Goal: Task Accomplishment & Management: Use online tool/utility

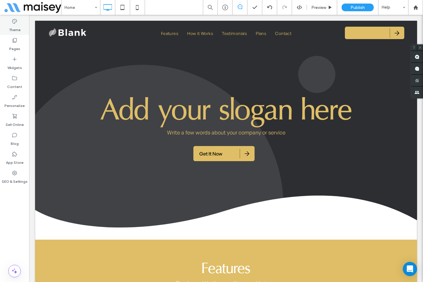
click at [11, 23] on div "Theme" at bounding box center [14, 25] width 29 height 19
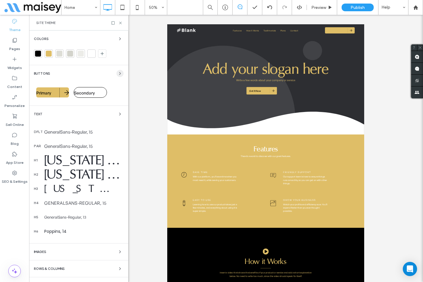
click at [118, 75] on icon "button" at bounding box center [120, 73] width 5 height 5
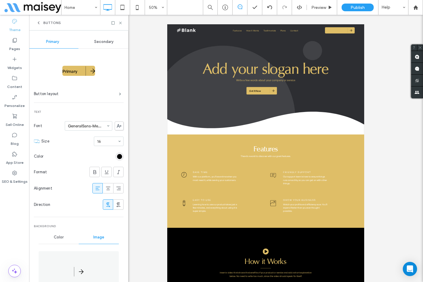
click at [107, 40] on span "Secondary" at bounding box center [103, 41] width 19 height 5
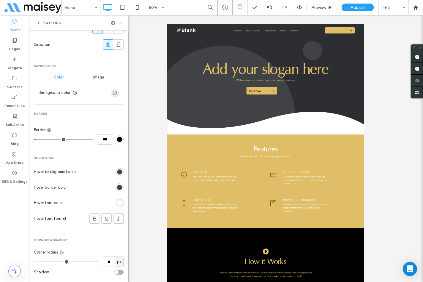
scroll to position [170, 0]
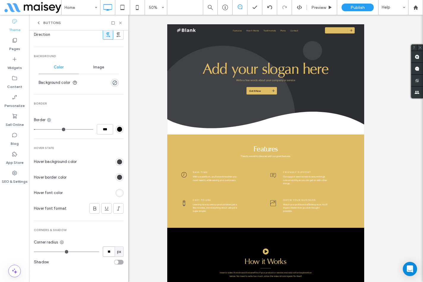
click at [104, 250] on input "**" at bounding box center [109, 252] width 12 height 10
type input "*"
click at [112, 238] on div "Secondary Button layout Text Font GeneralSans-Medium Size 16 Color Format Align…" at bounding box center [79, 74] width 90 height 392
type input "*"
click at [111, 84] on div "rgba(0, 0, 0, 0)" at bounding box center [115, 83] width 8 height 8
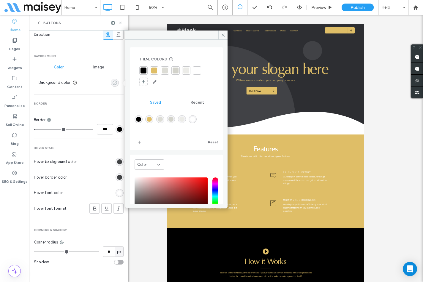
click at [112, 84] on div "rgba(0, 0, 0, 0)" at bounding box center [114, 82] width 5 height 5
click at [146, 72] on div at bounding box center [143, 71] width 6 height 6
type input "*"
type input "***"
drag, startPoint x: 38, startPoint y: 130, endPoint x: 28, endPoint y: 129, distance: 9.5
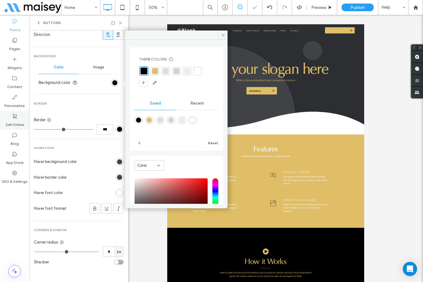
type input "*"
click at [34, 129] on input "range" at bounding box center [63, 129] width 59 height 1
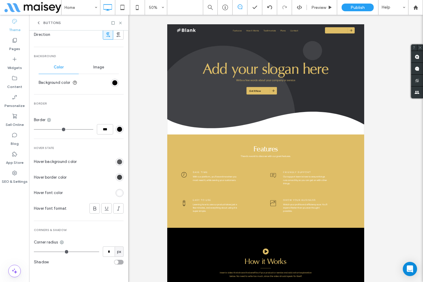
click at [117, 163] on div "rgb(65, 67, 69)" at bounding box center [119, 162] width 5 height 5
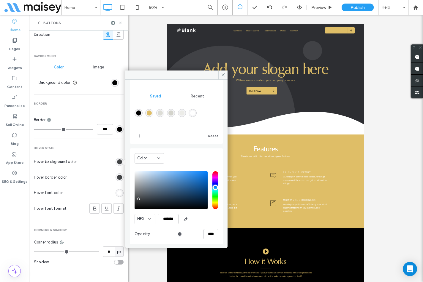
scroll to position [49, 0]
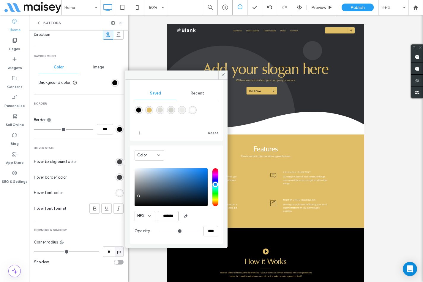
click at [167, 218] on input "*******" at bounding box center [168, 216] width 21 height 10
paste input "color picker textbox"
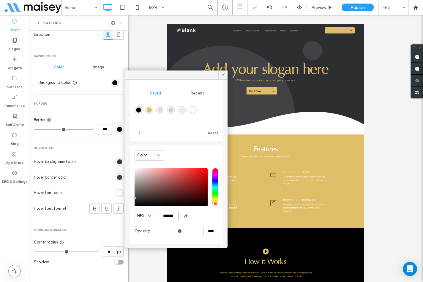
type input "*******"
click at [212, 222] on div "HEX ******* Opacity ****" at bounding box center [176, 204] width 84 height 76
click at [117, 192] on div "rgb(255, 255, 255)" at bounding box center [119, 193] width 5 height 5
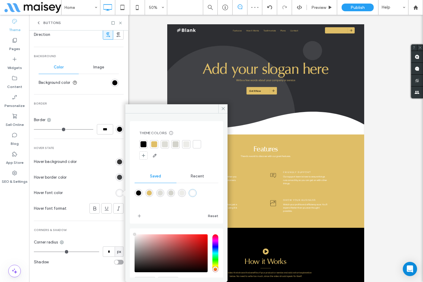
click at [198, 145] on div at bounding box center [197, 145] width 6 height 6
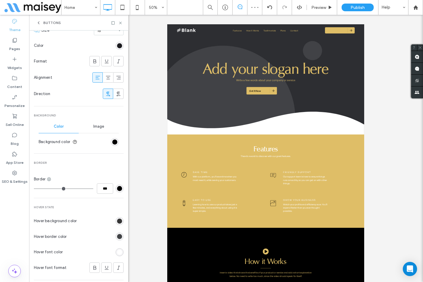
scroll to position [52, 0]
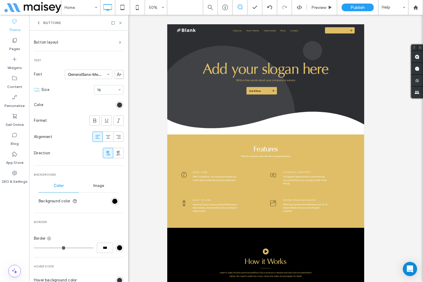
click at [117, 103] on div "rgb(27, 27, 31)" at bounding box center [119, 105] width 5 height 5
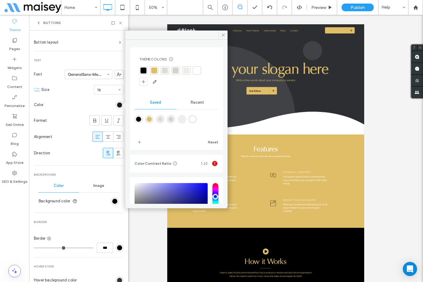
click at [198, 70] on div at bounding box center [197, 71] width 6 height 6
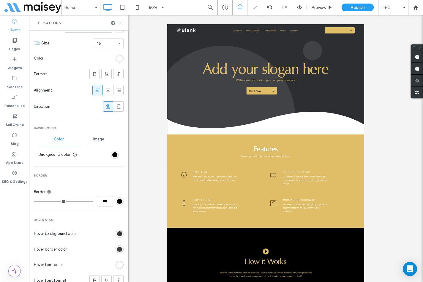
scroll to position [119, 0]
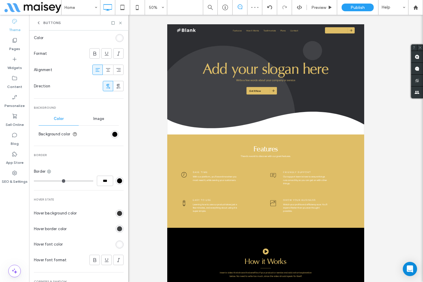
click at [96, 119] on span "Image" at bounding box center [98, 119] width 11 height 5
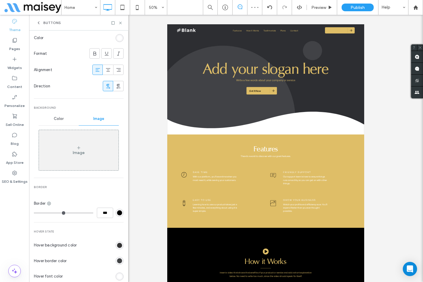
click at [76, 143] on div "Image" at bounding box center [79, 150] width 80 height 39
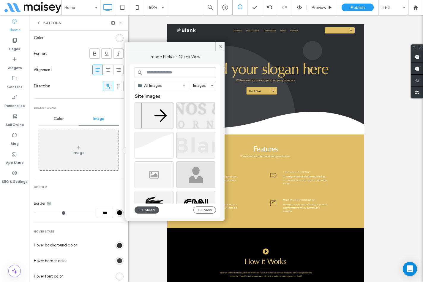
click at [148, 209] on button "Upload" at bounding box center [146, 210] width 24 height 7
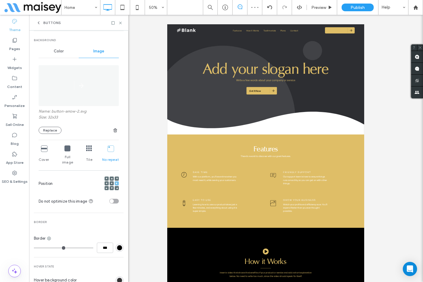
scroll to position [208, 0]
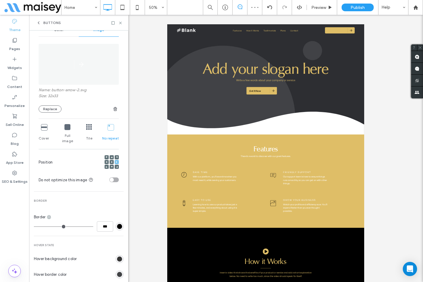
click at [107, 126] on icon at bounding box center [110, 127] width 6 height 6
click at [115, 160] on div at bounding box center [117, 162] width 4 height 4
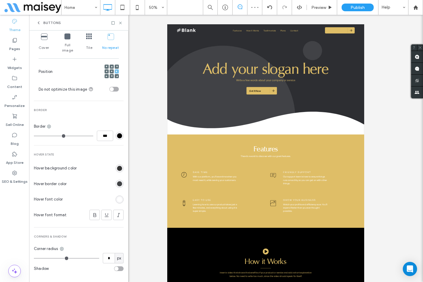
scroll to position [300, 0]
drag, startPoint x: 120, startPoint y: 24, endPoint x: 116, endPoint y: 26, distance: 4.1
click at [120, 24] on icon at bounding box center [120, 23] width 4 height 4
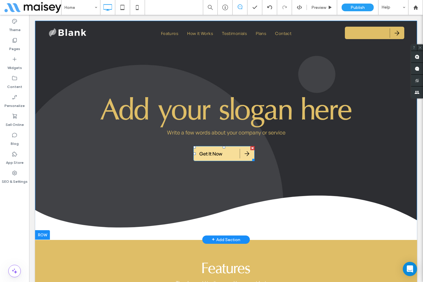
click at [231, 158] on link "Get It Now" at bounding box center [223, 153] width 61 height 15
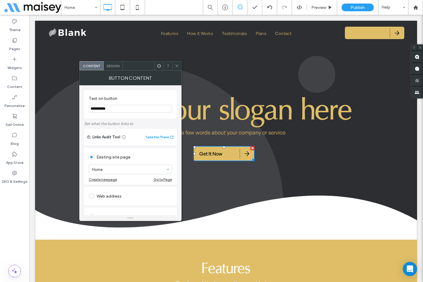
click at [112, 65] on span "Design" at bounding box center [113, 66] width 13 height 4
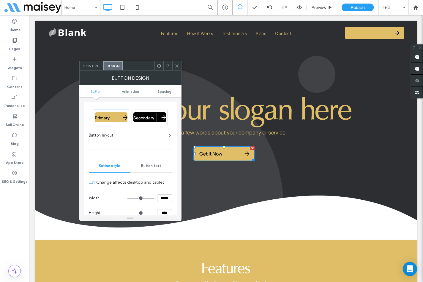
click at [150, 114] on div "Secondary" at bounding box center [149, 117] width 33 height 10
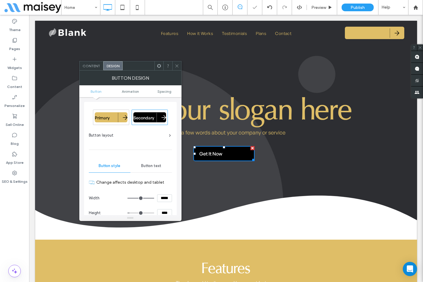
click at [175, 66] on icon at bounding box center [176, 66] width 4 height 4
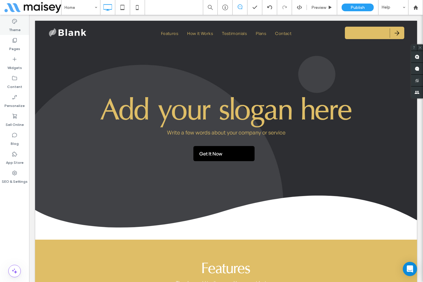
click at [16, 27] on label "Theme" at bounding box center [15, 28] width 12 height 8
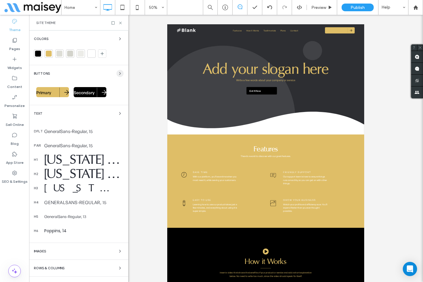
click at [118, 75] on icon "button" at bounding box center [120, 73] width 5 height 5
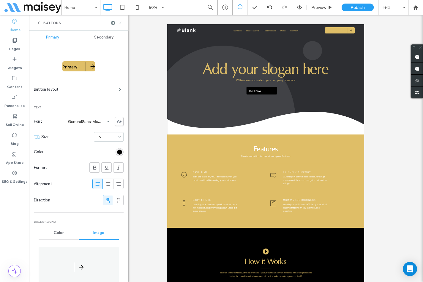
scroll to position [0, 0]
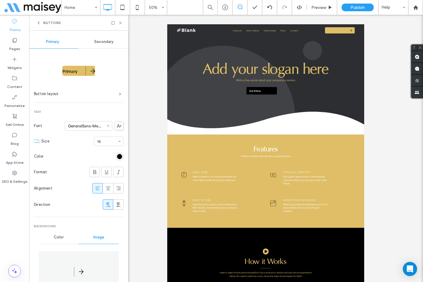
click at [108, 44] on span "Secondary" at bounding box center [103, 41] width 19 height 5
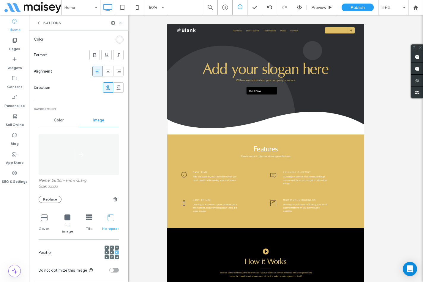
scroll to position [119, 0]
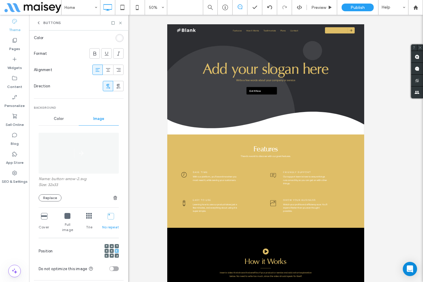
click at [98, 119] on span "Image" at bounding box center [98, 119] width 11 height 5
click at [114, 115] on div "Image" at bounding box center [99, 118] width 40 height 13
click at [120, 22] on use at bounding box center [120, 23] width 2 height 2
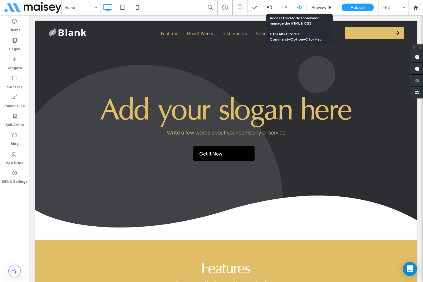
click at [301, 9] on icon at bounding box center [298, 7] width 5 height 5
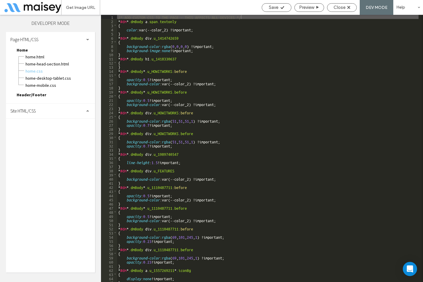
click at [61, 111] on div "Site HTML/CSS" at bounding box center [50, 111] width 89 height 15
click at [37, 137] on span "site.css" at bounding box center [61, 137] width 67 height 6
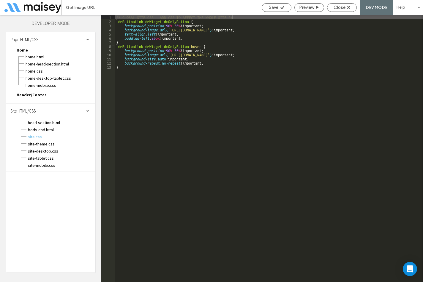
click at [158, 85] on div "/* GLOBAL SITE CSS - ADD CSS TO AFFECT THE WHOLE SITE */ .dmButtonLink.dmWidget…" at bounding box center [269, 153] width 308 height 276
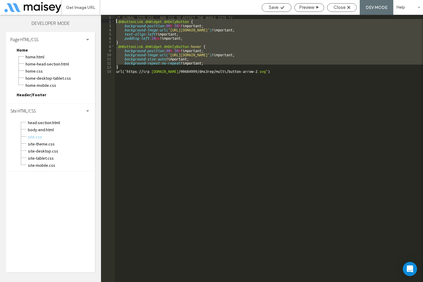
drag, startPoint x: 127, startPoint y: 68, endPoint x: 115, endPoint y: 22, distance: 47.3
click at [115, 22] on div "** 1 2 3 4 5 6 7 8 9 10 11 12 13 14 /* GLOBAL SITE CSS - ADD CSS TO AFFECT THE …" at bounding box center [262, 149] width 322 height 268
click at [288, 69] on div "/* GLOBAL SITE CSS - ADD CSS TO AFFECT THE WHOLE SITE */ .dmButtonLink.dmWidget…" at bounding box center [269, 153] width 308 height 276
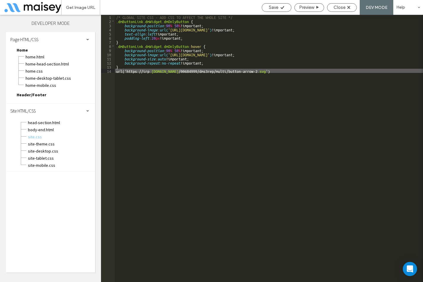
type textarea "**"
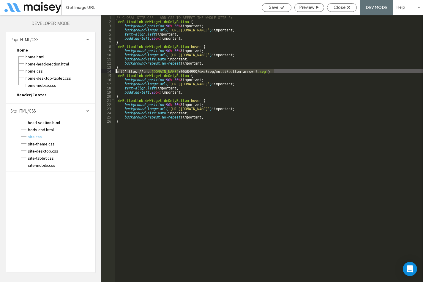
drag, startPoint x: 279, startPoint y: 72, endPoint x: 112, endPoint y: 72, distance: 166.8
click at [112, 72] on div "** 1 2 3 4 5 6 7 8 9 10 11 12 13 14 15 16 17 18 19 20 21 22 23 24 25 26 /* GLOB…" at bounding box center [262, 149] width 322 height 268
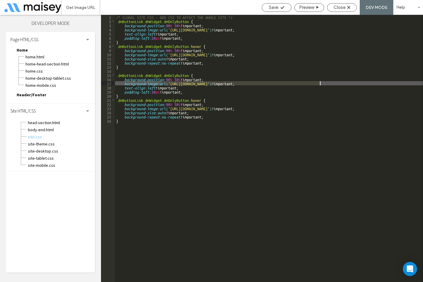
drag, startPoint x: 161, startPoint y: 84, endPoint x: 320, endPoint y: 84, distance: 159.1
click at [320, 84] on div "/* GLOBAL SITE CSS - ADD CSS TO AFFECT THE WHOLE SITE */ .dmButtonLink.dmWidget…" at bounding box center [269, 153] width 308 height 276
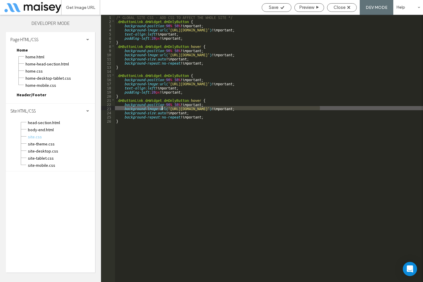
drag, startPoint x: 320, startPoint y: 109, endPoint x: 162, endPoint y: 108, distance: 158.5
click at [162, 108] on div "/* GLOBAL SITE CSS - ADD CSS TO AFFECT THE WHOLE SITE */ .dmButtonLink.dmWidget…" at bounding box center [269, 153] width 308 height 276
click at [188, 99] on div "/* GLOBAL SITE CSS - ADD CSS TO AFFECT THE WHOLE SITE */ .dmButtonLink.dmWidget…" at bounding box center [269, 153] width 308 height 276
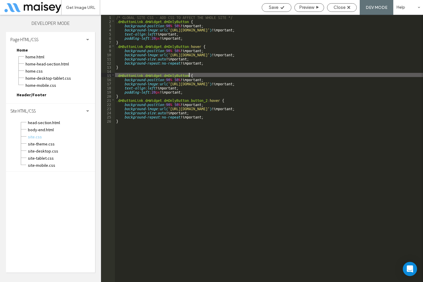
click at [189, 74] on div "/* GLOBAL SITE CSS - ADD CSS TO AFFECT THE WHOLE SITE */ .dmButtonLink.dmWidget…" at bounding box center [269, 153] width 308 height 276
click at [273, 9] on span "Save" at bounding box center [273, 7] width 9 height 5
click at [272, 9] on span "Save" at bounding box center [273, 7] width 9 height 5
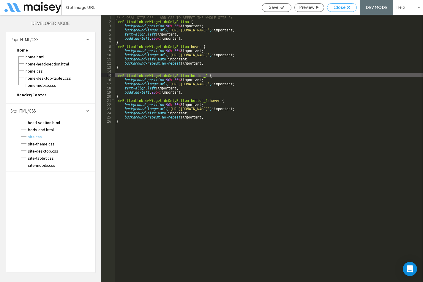
click at [341, 9] on span "Close" at bounding box center [339, 7] width 12 height 5
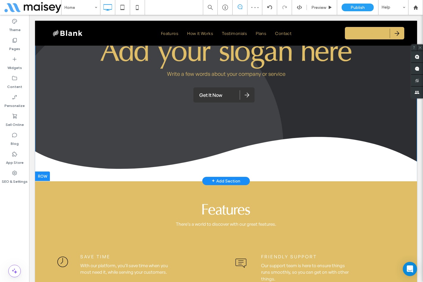
scroll to position [59, 0]
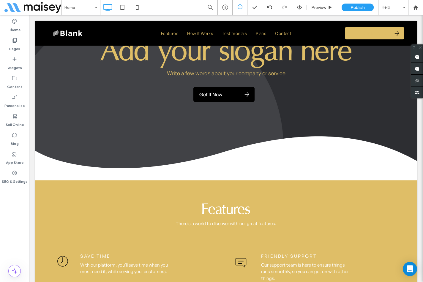
click at [165, 7] on div "Home Preview Publish Help" at bounding box center [241, 7] width 361 height 15
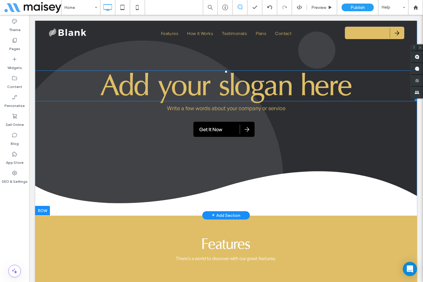
scroll to position [0, 0]
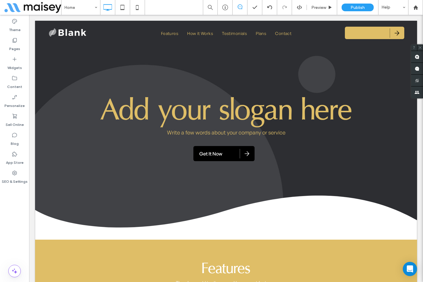
drag, startPoint x: 8, startPoint y: 235, endPoint x: 9, endPoint y: 232, distance: 3.2
click at [9, 235] on div "Theme Pages Widgets Content Personalize Sell Online Blog App Store SEO & Settin…" at bounding box center [14, 149] width 29 height 268
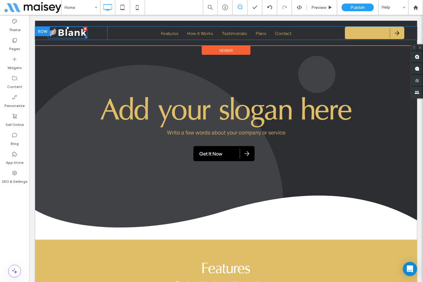
click at [59, 28] on img at bounding box center [67, 33] width 39 height 12
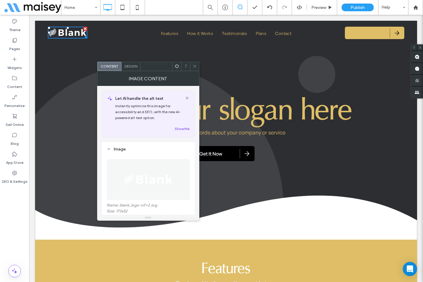
click at [155, 181] on img at bounding box center [148, 179] width 52 height 41
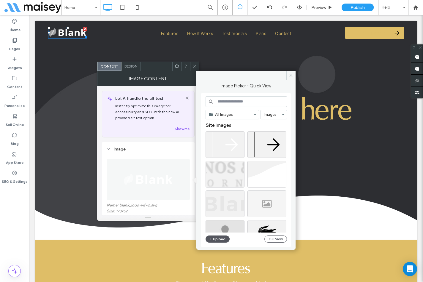
click at [224, 238] on button "Upload" at bounding box center [217, 239] width 24 height 7
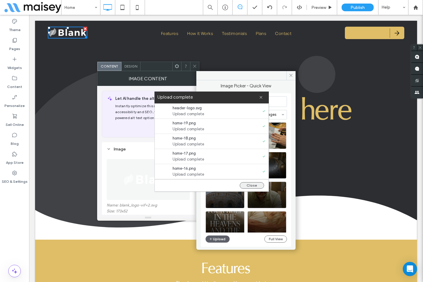
click at [256, 184] on button "Close" at bounding box center [251, 185] width 24 height 7
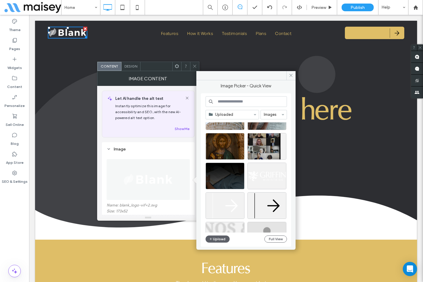
scroll to position [237, 0]
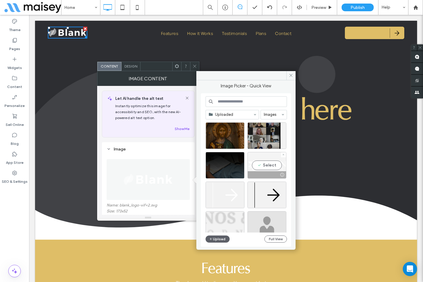
click at [264, 164] on div "Select" at bounding box center [266, 165] width 39 height 27
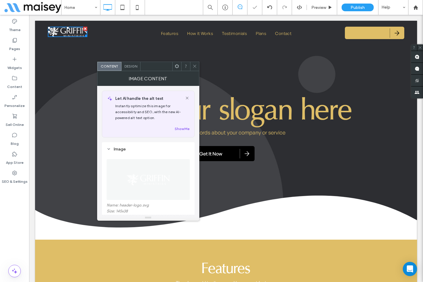
click at [193, 68] on icon at bounding box center [194, 66] width 4 height 4
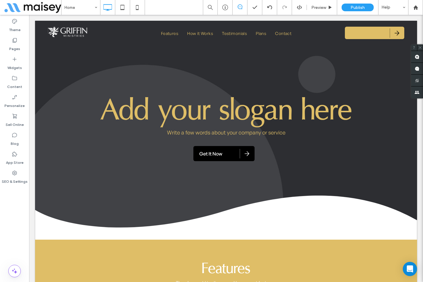
drag, startPoint x: 175, startPoint y: 6, endPoint x: 178, endPoint y: 15, distance: 8.6
click at [175, 6] on div "Home Preview Publish Help" at bounding box center [241, 7] width 361 height 15
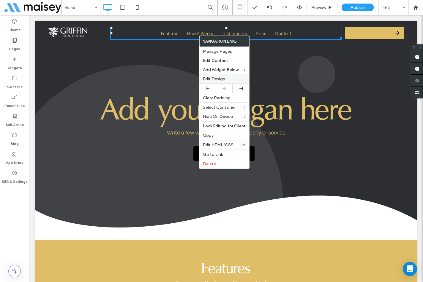
click at [220, 80] on span "Edit Design" at bounding box center [214, 79] width 22 height 5
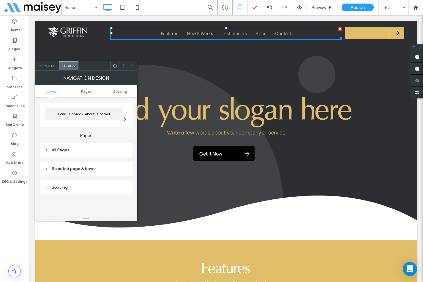
scroll to position [59, 0]
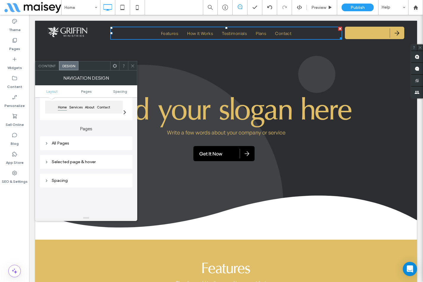
click at [74, 145] on div "All Pages" at bounding box center [86, 143] width 83 height 5
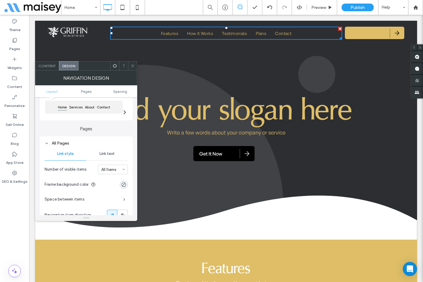
click at [110, 153] on span "Link text" at bounding box center [106, 154] width 15 height 5
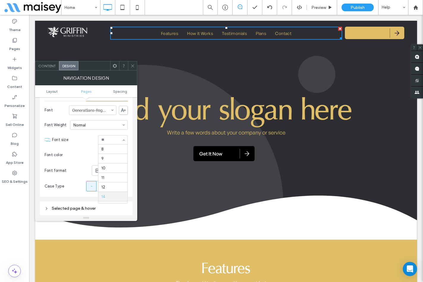
scroll to position [47, 0]
click at [123, 152] on div "rgb(223, 190, 103)" at bounding box center [124, 155] width 8 height 8
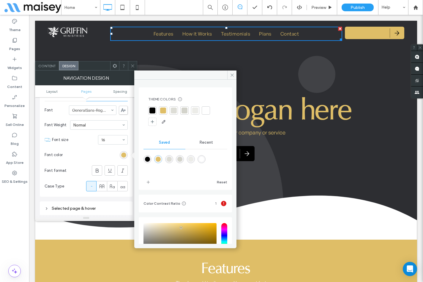
click at [205, 156] on div "rgba(255,255,255,1)" at bounding box center [201, 159] width 8 height 8
type input "*******"
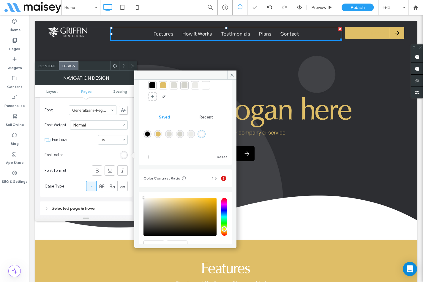
scroll to position [55, 0]
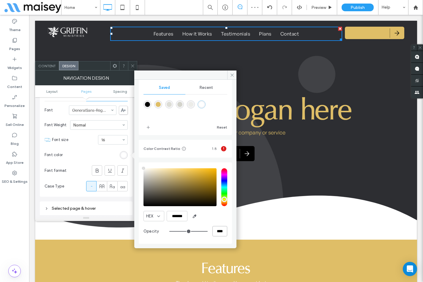
drag, startPoint x: 214, startPoint y: 232, endPoint x: 210, endPoint y: 232, distance: 4.5
click at [212, 232] on input "****" at bounding box center [219, 231] width 15 height 10
type input "**"
type input "***"
click at [223, 223] on div "HEX ******* Opacity ***" at bounding box center [185, 204] width 84 height 76
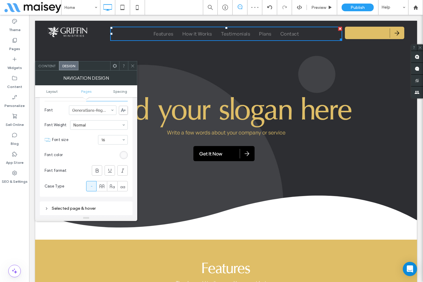
scroll to position [178, 0]
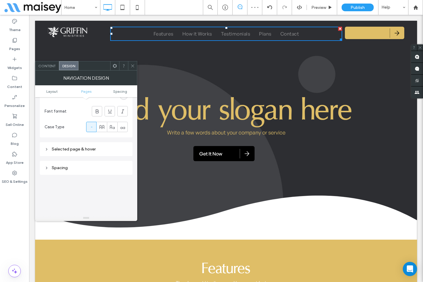
click at [77, 150] on div "Selected page & hover" at bounding box center [86, 149] width 83 height 5
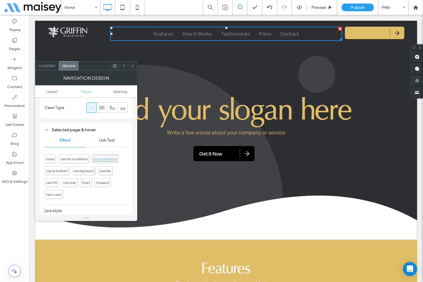
scroll to position [208, 0]
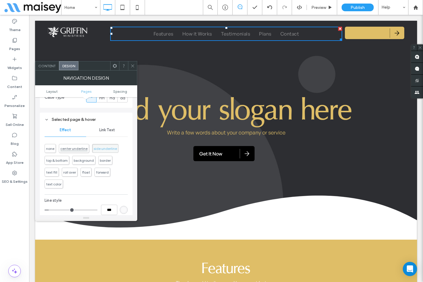
click at [76, 149] on span "center underline" at bounding box center [73, 149] width 27 height 4
click at [109, 130] on span "Link Text" at bounding box center [107, 130] width 16 height 5
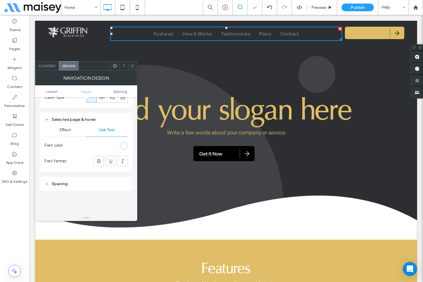
click at [125, 145] on div "rgba(255, 255, 255, 0.5)" at bounding box center [123, 145] width 5 height 5
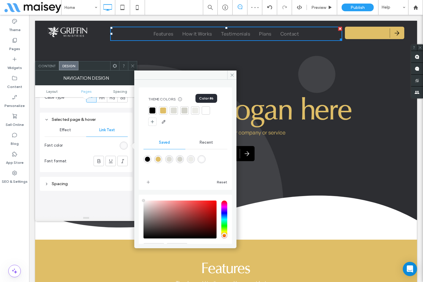
click at [203, 112] on div at bounding box center [206, 111] width 6 height 6
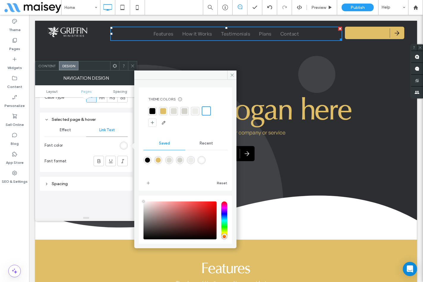
click at [66, 128] on div "Effect" at bounding box center [66, 130] width 42 height 13
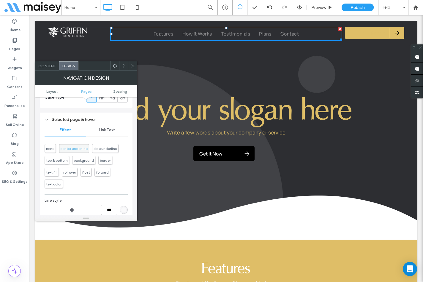
click at [124, 211] on div "rgba(255, 255, 255, 0.5)" at bounding box center [123, 210] width 5 height 5
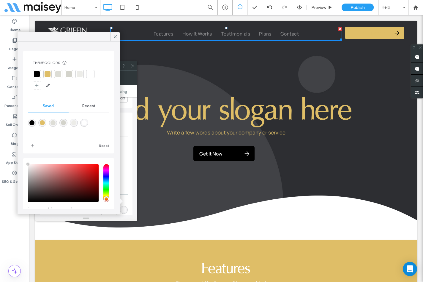
click at [49, 73] on div at bounding box center [48, 74] width 6 height 6
click at [122, 180] on div "none center underline side underline top & bottom background border text fill r…" at bounding box center [86, 164] width 83 height 47
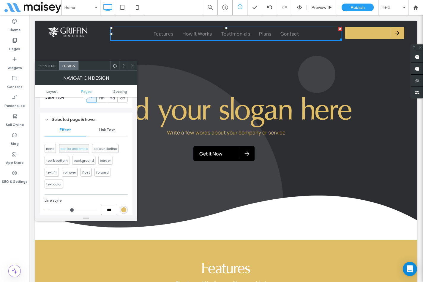
click at [108, 210] on input "***" at bounding box center [109, 210] width 16 height 10
type input "*"
type input "***"
click at [122, 190] on div "none center underline side underline top & bottom background border text fill r…" at bounding box center [86, 164] width 83 height 53
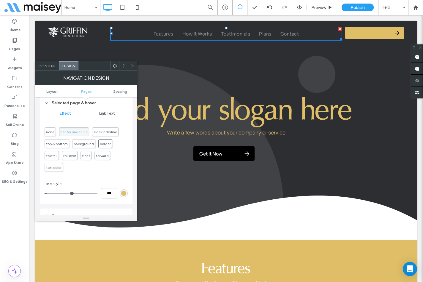
scroll to position [237, 0]
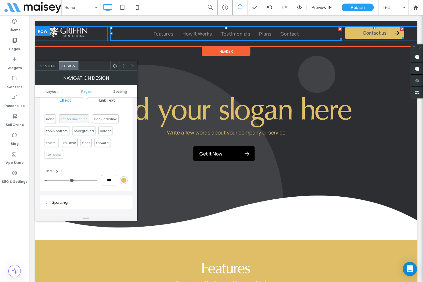
click at [358, 34] on link "Contact us" at bounding box center [374, 33] width 59 height 12
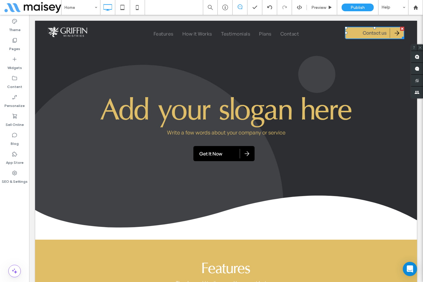
click at [366, 36] on span "Contact us" at bounding box center [374, 33] width 24 height 12
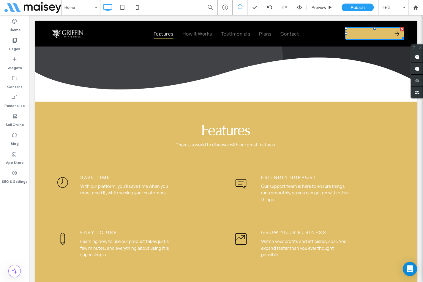
scroll to position [119, 0]
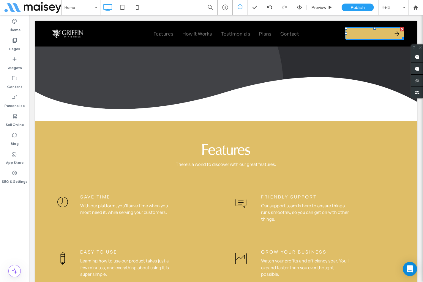
click at [372, 33] on div at bounding box center [226, 34] width 382 height 26
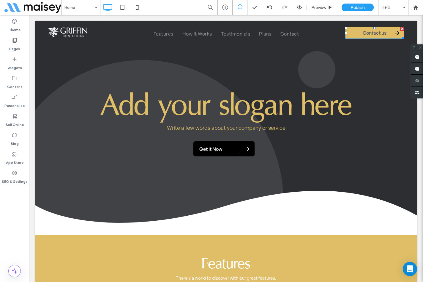
scroll to position [0, 0]
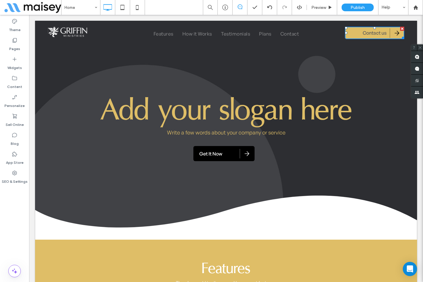
click at [369, 33] on span "Contact us" at bounding box center [374, 33] width 24 height 12
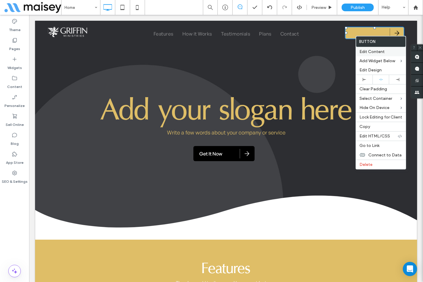
click at [369, 52] on span "Edit Content" at bounding box center [371, 51] width 25 height 5
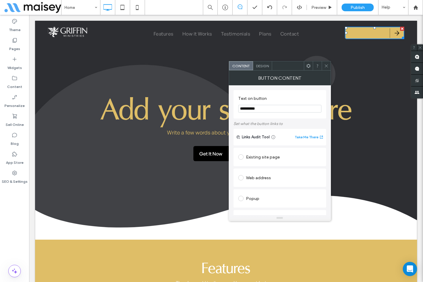
click at [268, 109] on input "**********" at bounding box center [279, 109] width 83 height 8
paste input "*****"
type input "**********"
click at [294, 99] on label "Text on button" at bounding box center [278, 99] width 81 height 7
click at [262, 64] on span "Design" at bounding box center [262, 66] width 13 height 4
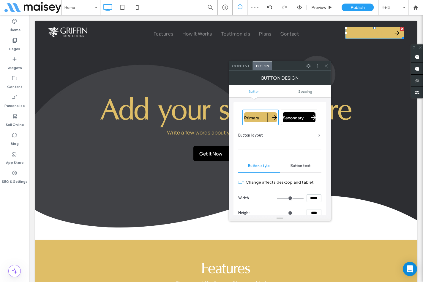
click at [293, 115] on span "Secondary" at bounding box center [292, 117] width 21 height 5
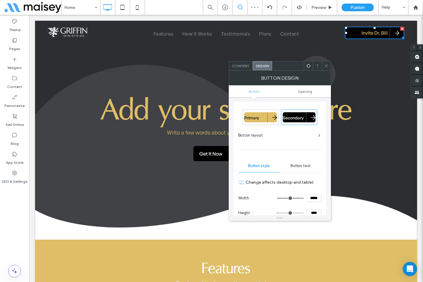
click at [263, 117] on div "Primary" at bounding box center [260, 117] width 33 height 10
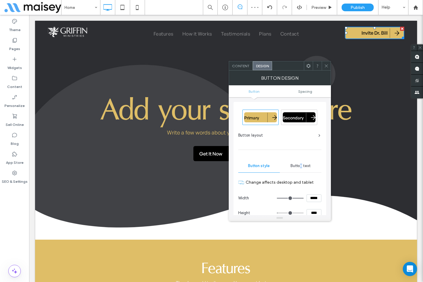
click at [301, 169] on div "Button text" at bounding box center [301, 166] width 42 height 13
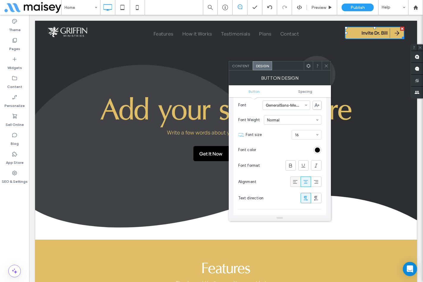
scroll to position [89, 0]
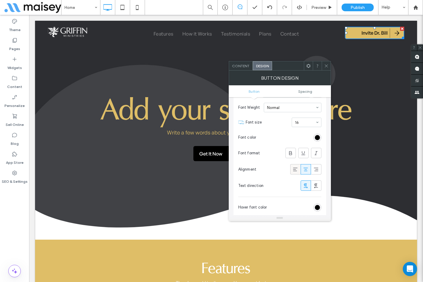
click at [295, 169] on icon at bounding box center [295, 170] width 6 height 6
click at [303, 92] on span "Spacing" at bounding box center [305, 91] width 14 height 4
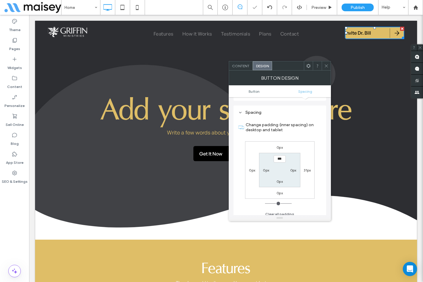
scroll to position [271, 0]
click at [267, 166] on label "0px" at bounding box center [266, 167] width 6 height 4
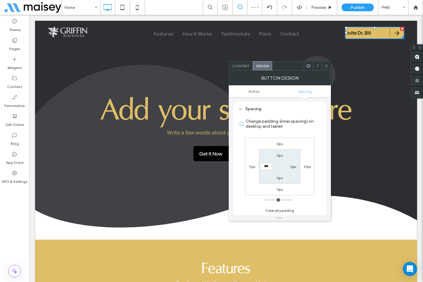
click at [263, 166] on input "***" at bounding box center [266, 166] width 12 height 7
type input "****"
type input "**"
click at [310, 153] on div "0px 31px 0px 0px 0px 0px 0px ****" at bounding box center [279, 167] width 69 height 58
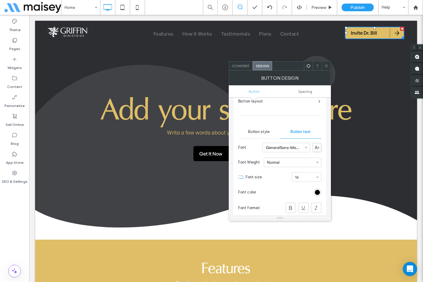
scroll to position [34, 0]
click at [264, 135] on span "Button style" at bounding box center [259, 132] width 22 height 5
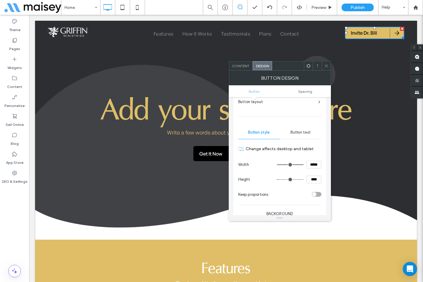
drag, startPoint x: 308, startPoint y: 163, endPoint x: 312, endPoint y: 164, distance: 4.5
click at [312, 164] on input "*****" at bounding box center [313, 165] width 15 height 8
type input "*****"
type input "***"
click at [318, 150] on label "Change affects desktop and tablet" at bounding box center [283, 149] width 76 height 11
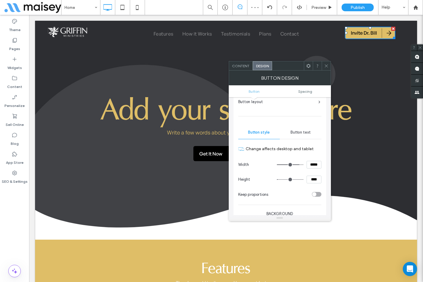
click at [311, 69] on div at bounding box center [308, 65] width 9 height 9
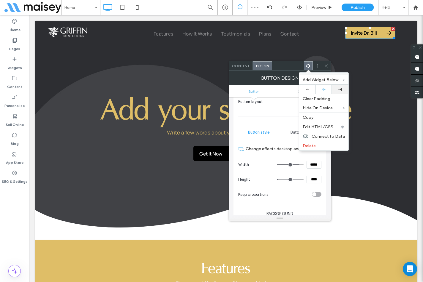
click at [339, 90] on use at bounding box center [339, 89] width 3 height 3
click at [327, 66] on icon at bounding box center [326, 66] width 4 height 4
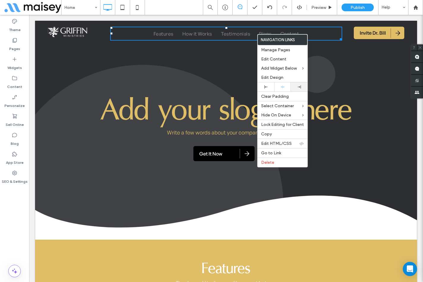
click at [299, 85] on div at bounding box center [299, 86] width 17 height 9
click at [222, 33] on span "How it Works" at bounding box center [232, 34] width 30 height 10
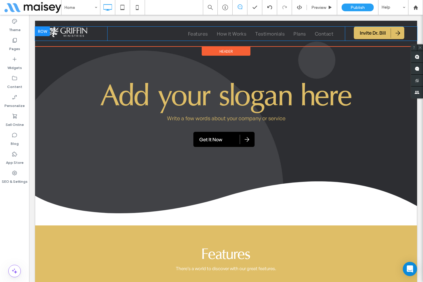
scroll to position [0, 0]
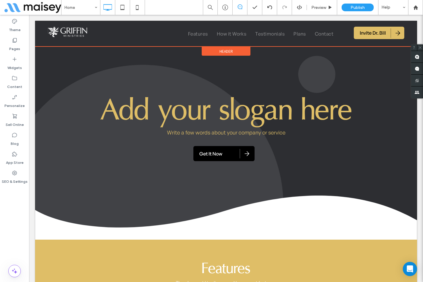
click at [224, 51] on span "Header" at bounding box center [225, 51] width 13 height 5
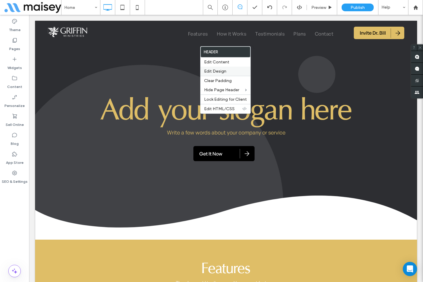
click at [224, 70] on span "Edit Design" at bounding box center [215, 71] width 22 height 5
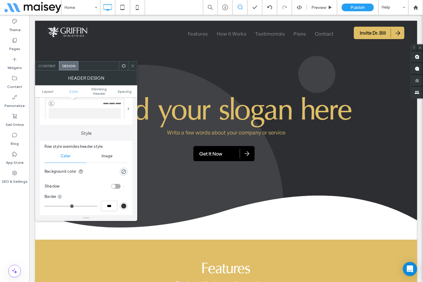
scroll to position [89, 0]
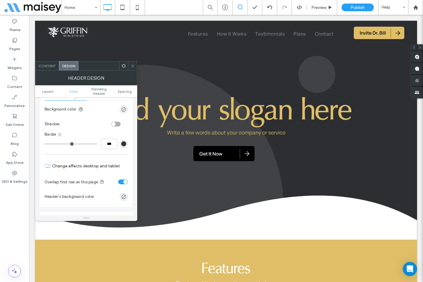
click at [58, 134] on icon at bounding box center [59, 134] width 5 height 5
click at [74, 172] on span "Bottom border" at bounding box center [83, 170] width 26 height 6
click at [124, 145] on div "rgb(51, 51, 51)" at bounding box center [123, 144] width 5 height 5
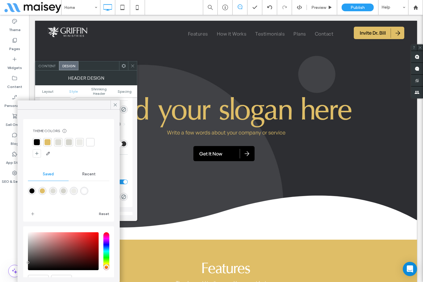
click at [93, 144] on div at bounding box center [90, 142] width 6 height 6
type input "*"
type input "***"
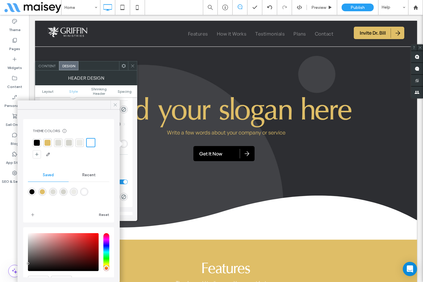
click at [112, 107] on div at bounding box center [114, 105] width 9 height 9
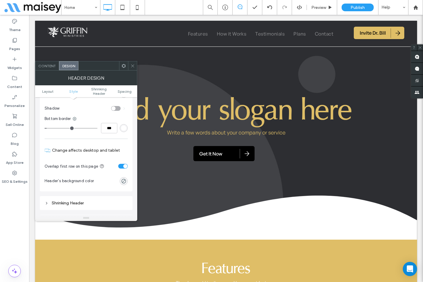
scroll to position [119, 0]
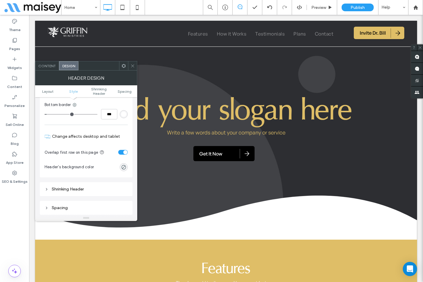
click at [131, 65] on icon at bounding box center [132, 66] width 4 height 4
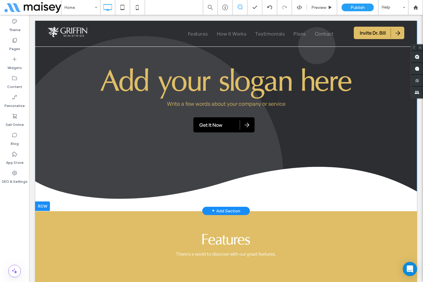
scroll to position [0, 0]
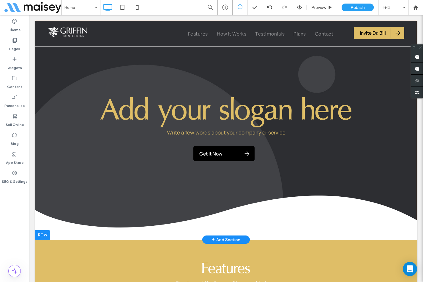
click at [64, 58] on div "Add your slogan here Write a few words about your company or service Get It Now…" at bounding box center [226, 130] width 382 height 219
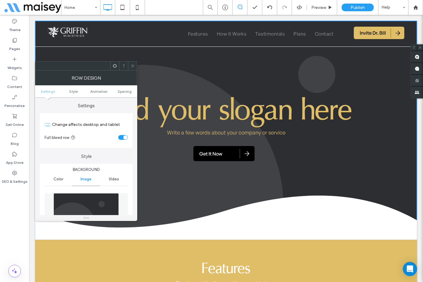
click at [121, 136] on div "toggle" at bounding box center [122, 137] width 9 height 5
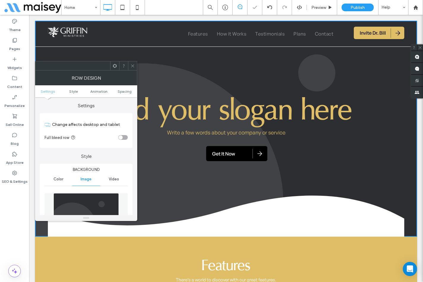
click at [132, 66] on use at bounding box center [132, 65] width 3 height 3
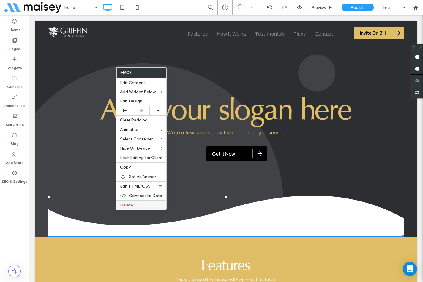
click at [125, 205] on span "Delete" at bounding box center [126, 205] width 13 height 5
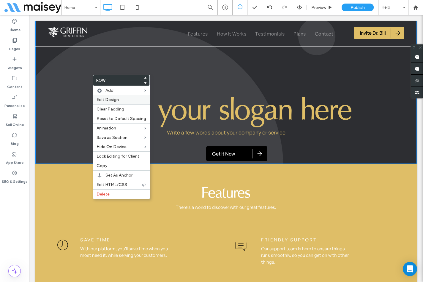
click at [126, 101] on label "Edit Design" at bounding box center [121, 99] width 50 height 5
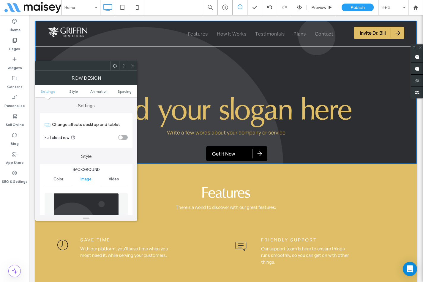
click at [94, 200] on img at bounding box center [85, 213] width 65 height 41
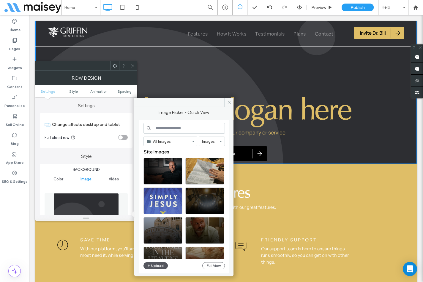
click at [158, 265] on button "Upload" at bounding box center [155, 266] width 24 height 7
click at [169, 171] on div "Select" at bounding box center [162, 171] width 39 height 27
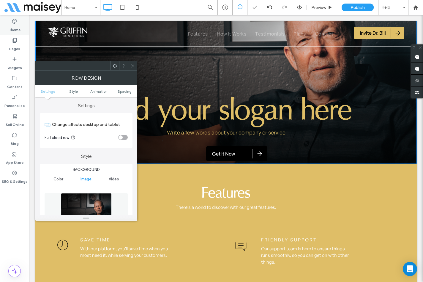
click at [14, 24] on icon at bounding box center [15, 21] width 6 height 6
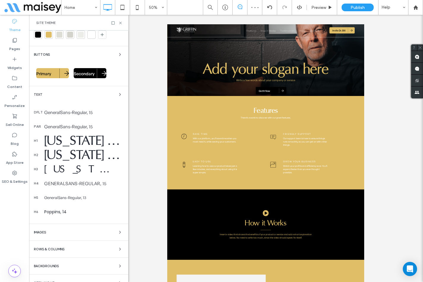
scroll to position [28, 0]
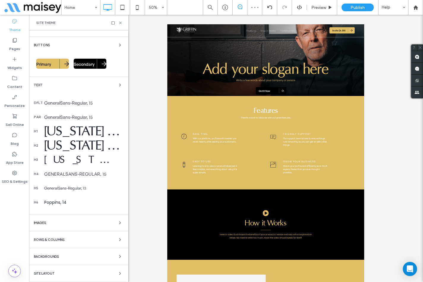
click at [75, 238] on div "Rows & Columns" at bounding box center [79, 239] width 90 height 7
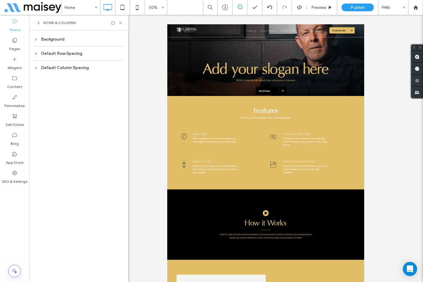
scroll to position [0, 0]
click at [40, 23] on icon at bounding box center [38, 22] width 5 height 5
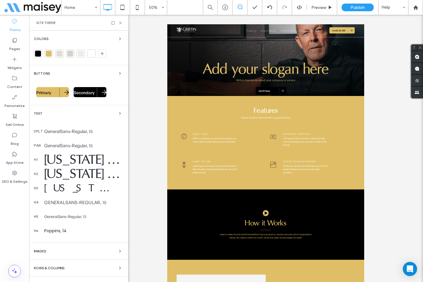
click at [87, 269] on div "Rows & Columns" at bounding box center [79, 268] width 90 height 7
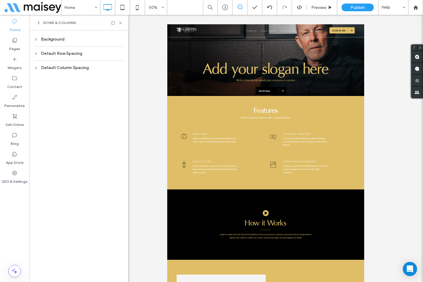
click at [58, 37] on div "Background" at bounding box center [79, 39] width 90 height 5
click at [75, 69] on div "Default Row Spacing" at bounding box center [79, 69] width 90 height 5
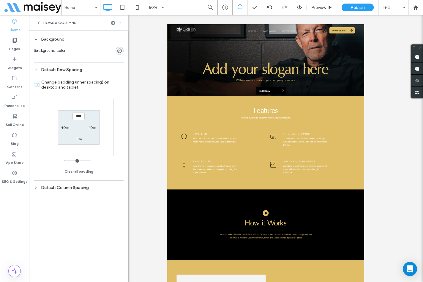
click at [36, 40] on use at bounding box center [36, 39] width 2 height 1
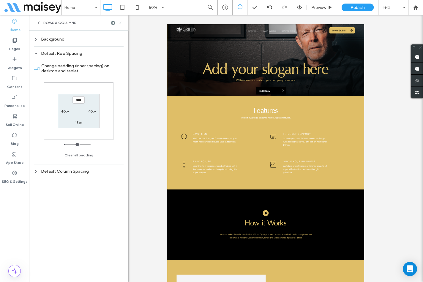
click at [66, 174] on div "Default Column Spacing" at bounding box center [79, 172] width 90 height 8
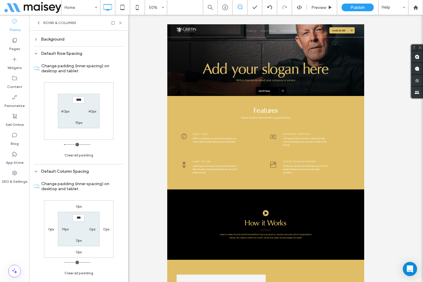
click at [39, 24] on icon at bounding box center [38, 22] width 5 height 5
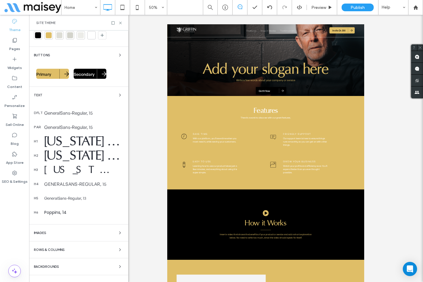
scroll to position [28, 0]
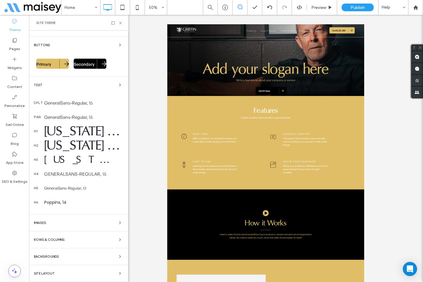
click at [80, 239] on div "Rows & Columns" at bounding box center [79, 239] width 90 height 7
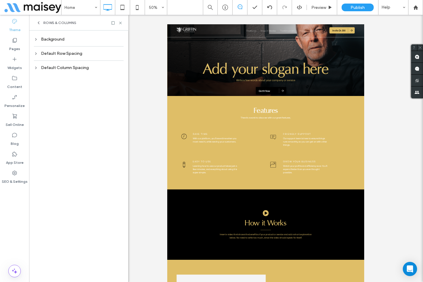
scroll to position [0, 0]
click at [59, 40] on div "Background" at bounding box center [79, 39] width 90 height 5
click at [57, 69] on div "Default Row Spacing" at bounding box center [79, 69] width 90 height 5
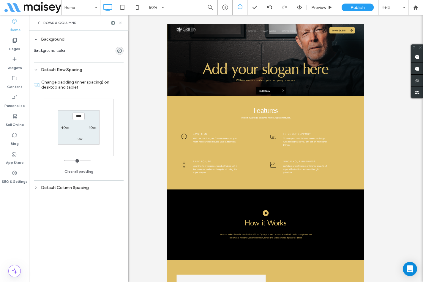
click at [73, 188] on div "Default Column Spacing" at bounding box center [79, 187] width 90 height 5
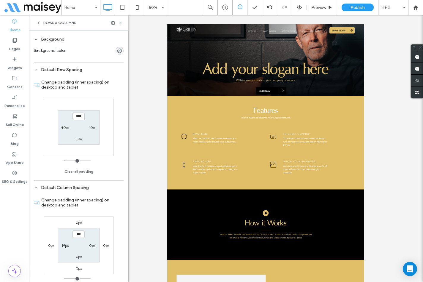
click at [38, 24] on icon at bounding box center [38, 22] width 5 height 5
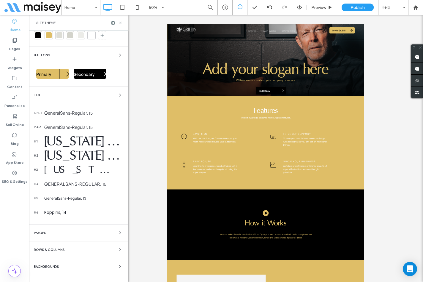
scroll to position [28, 0]
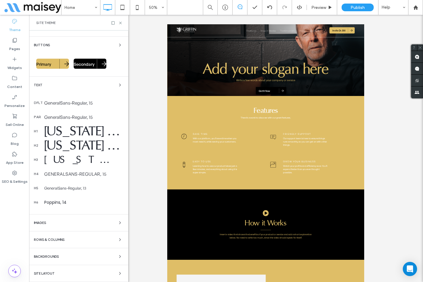
click at [88, 258] on div "Backgrounds" at bounding box center [79, 256] width 90 height 7
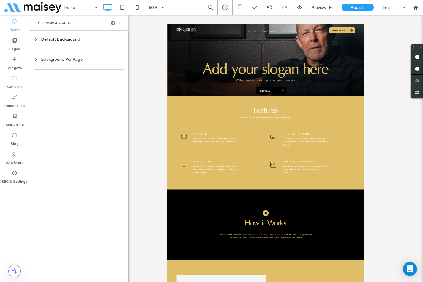
scroll to position [0, 0]
click at [47, 41] on div "Default Background" at bounding box center [79, 39] width 90 height 5
click at [77, 133] on div "Background Per Page" at bounding box center [79, 134] width 90 height 5
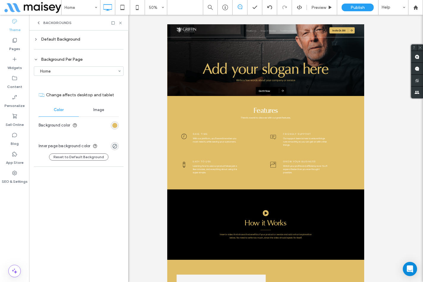
click at [40, 24] on icon at bounding box center [38, 22] width 5 height 5
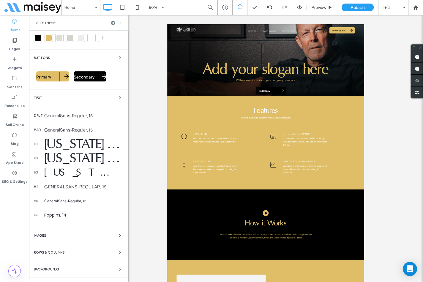
scroll to position [28, 0]
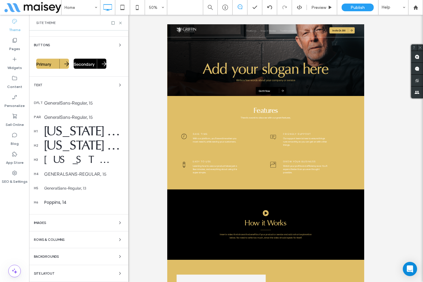
click at [69, 274] on div "Site Layout" at bounding box center [79, 273] width 90 height 7
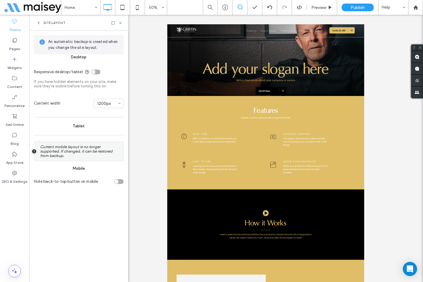
scroll to position [16, 0]
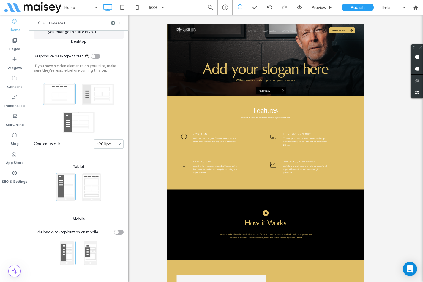
click at [122, 23] on icon at bounding box center [120, 23] width 4 height 4
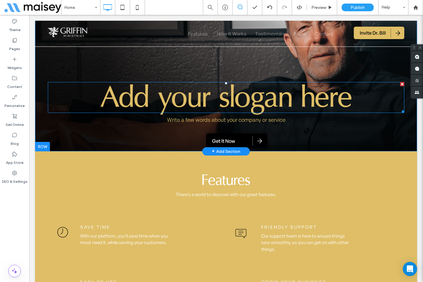
scroll to position [0, 0]
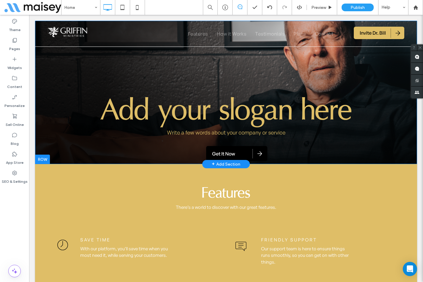
click at [45, 158] on div at bounding box center [42, 159] width 15 height 9
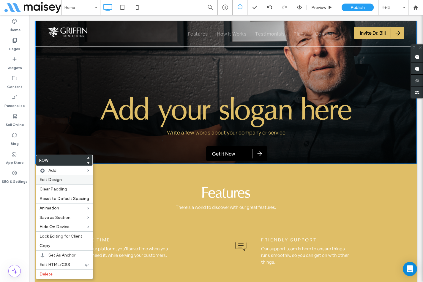
click at [56, 181] on span "Edit Design" at bounding box center [50, 179] width 22 height 5
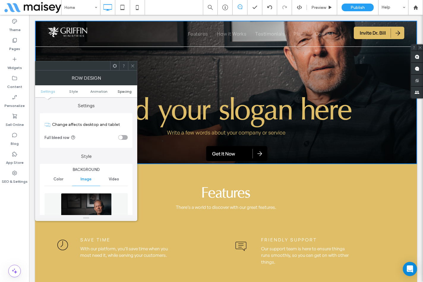
click at [127, 91] on span "Spacing" at bounding box center [125, 91] width 14 height 4
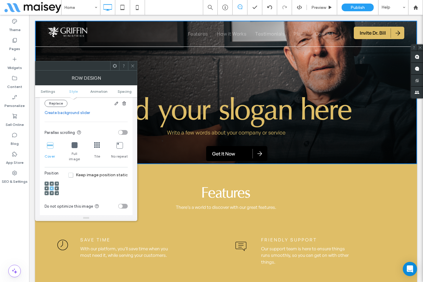
scroll to position [356, 0]
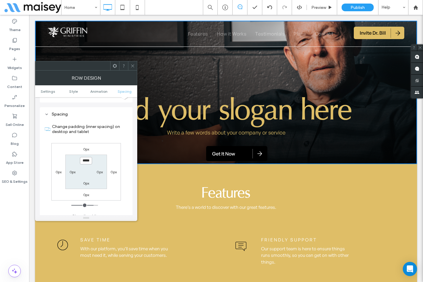
click at [86, 157] on input "*****" at bounding box center [86, 160] width 12 height 7
type input "*****"
type input "***"
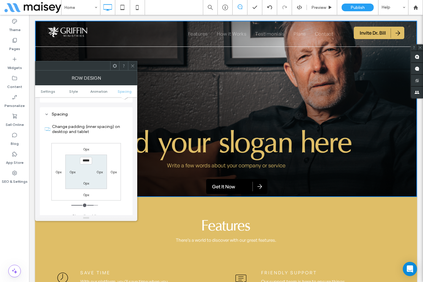
click at [107, 153] on div "0px 0px 0px 0px ***** 0px 0px 0px" at bounding box center [85, 172] width 69 height 58
click at [86, 157] on input "*****" at bounding box center [86, 160] width 12 height 7
type input "*****"
type input "***"
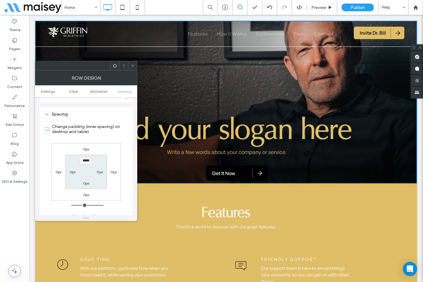
click at [105, 155] on section "***** 0px 0px 0px" at bounding box center [85, 172] width 41 height 34
drag, startPoint x: 135, startPoint y: 66, endPoint x: 135, endPoint y: 72, distance: 5.4
click at [135, 66] on div at bounding box center [132, 65] width 9 height 9
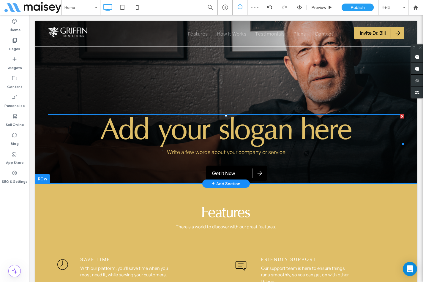
click at [176, 130] on span "Add your slogan here" at bounding box center [226, 130] width 252 height 36
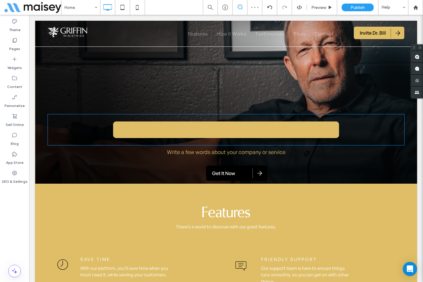
type input "**********"
type input "***"
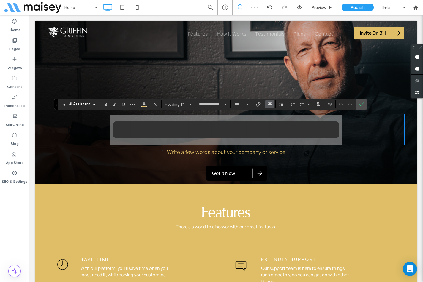
click at [273, 103] on button "Alignment" at bounding box center [269, 104] width 9 height 8
click at [277, 114] on div "ui.textEditor.alignment.left" at bounding box center [276, 114] width 8 height 5
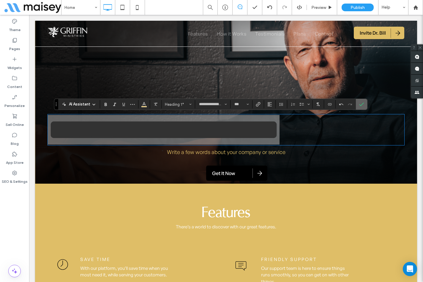
click at [363, 107] on icon "Confirm" at bounding box center [361, 104] width 5 height 5
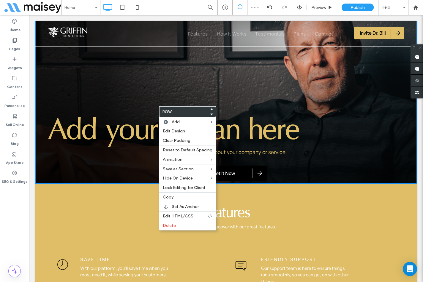
click at [152, 118] on span "Add your slogan here" at bounding box center [174, 130] width 252 height 36
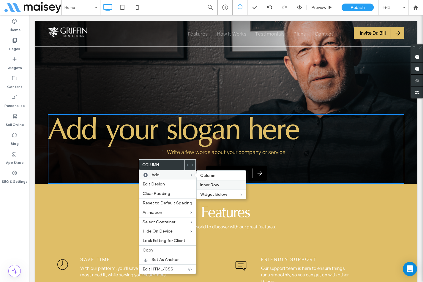
click at [212, 185] on span "Inner Row" at bounding box center [209, 185] width 19 height 5
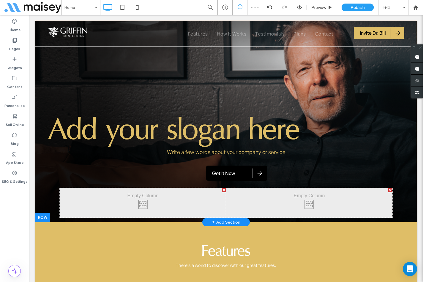
click at [40, 194] on div "Add your slogan here Write a few words about your company or service Get It Now…" at bounding box center [226, 122] width 382 height 202
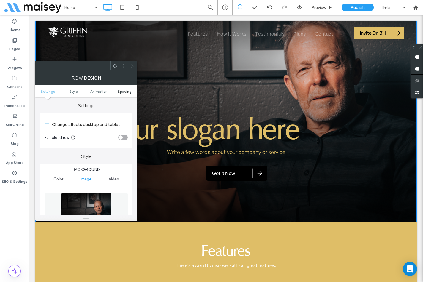
click at [128, 92] on span "Spacing" at bounding box center [125, 91] width 14 height 4
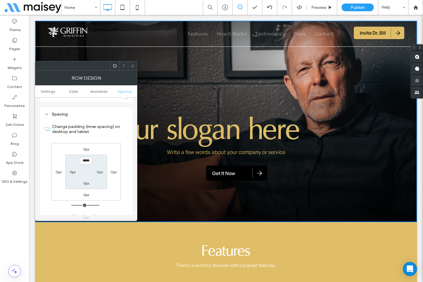
click at [86, 181] on label "0px" at bounding box center [86, 183] width 6 height 4
type input "*"
click at [83, 180] on input "***" at bounding box center [86, 183] width 12 height 7
type input "****"
type input "**"
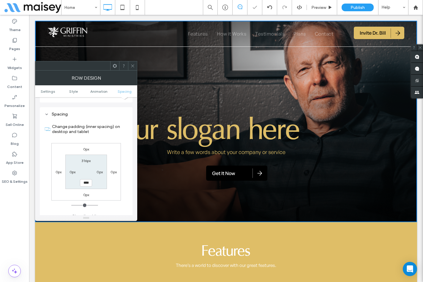
click at [106, 185] on div "0px 0px 0px 0px 316px 0px **** 0px" at bounding box center [85, 172] width 69 height 58
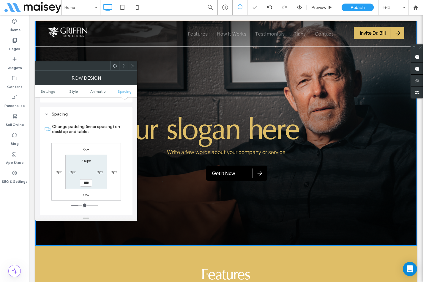
click at [132, 64] on icon at bounding box center [132, 66] width 4 height 4
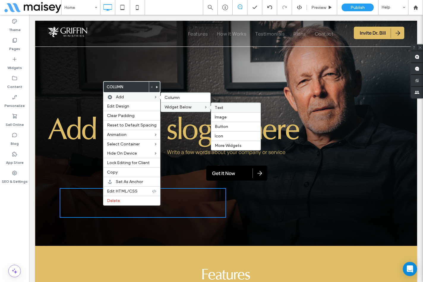
click at [225, 109] on label "Text" at bounding box center [236, 107] width 42 height 5
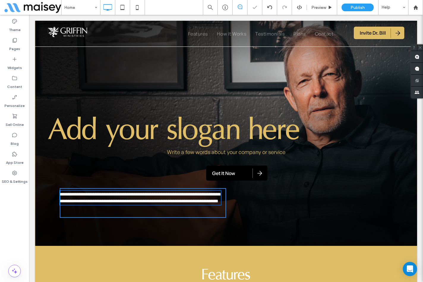
type input "**********"
type input "**"
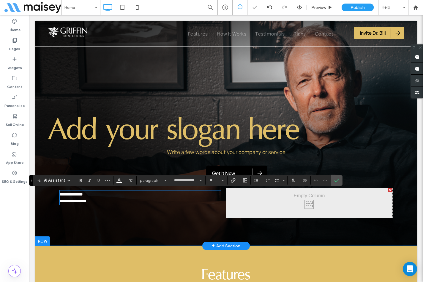
scroll to position [0, 0]
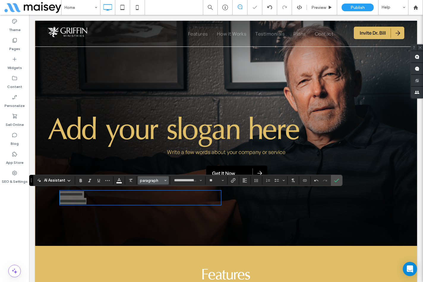
click at [152, 184] on button "paragraph" at bounding box center [153, 181] width 31 height 8
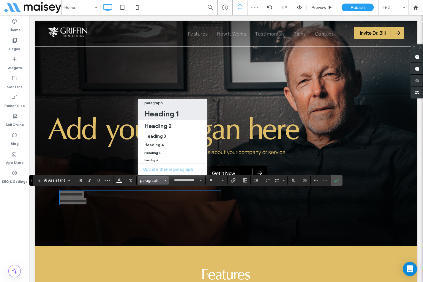
drag, startPoint x: 166, startPoint y: 109, endPoint x: 176, endPoint y: 120, distance: 14.9
click at [166, 109] on h1 "Heading 1" at bounding box center [161, 113] width 34 height 9
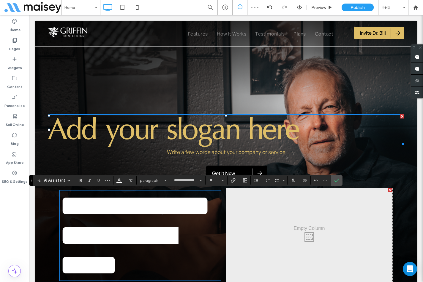
type input "**********"
type input "***"
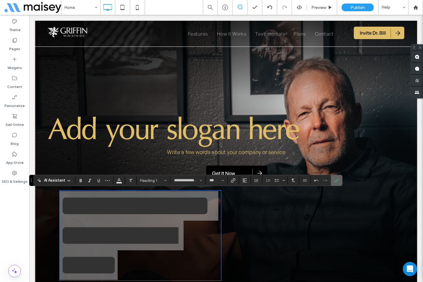
click at [337, 180] on icon "Confirm" at bounding box center [336, 180] width 5 height 5
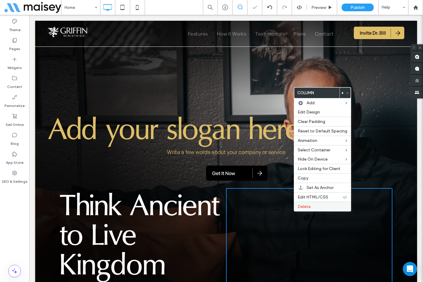
click at [302, 205] on span "Delete" at bounding box center [303, 206] width 13 height 5
